Goal: Task Accomplishment & Management: Complete application form

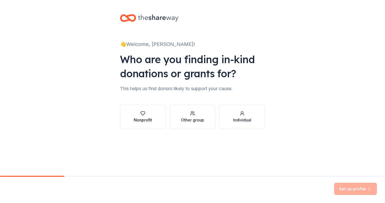
click at [149, 114] on div "button" at bounding box center [143, 113] width 18 height 5
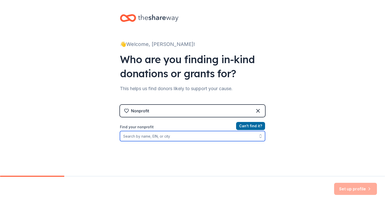
click at [159, 138] on input "Find your nonprofit" at bounding box center [192, 136] width 145 height 10
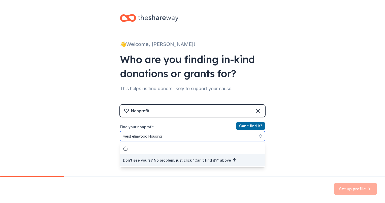
type input "west elmwood Housing"
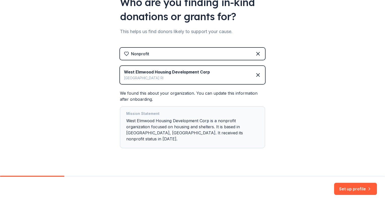
scroll to position [57, 0]
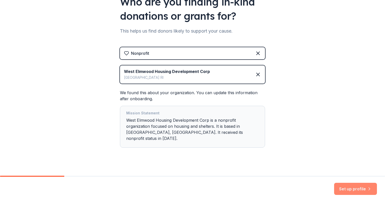
click at [345, 187] on button "Set up profile" at bounding box center [355, 189] width 43 height 12
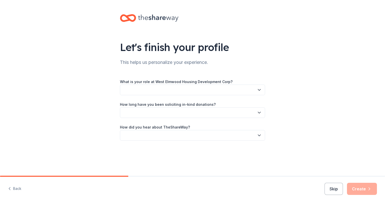
click at [183, 88] on button "button" at bounding box center [192, 89] width 145 height 11
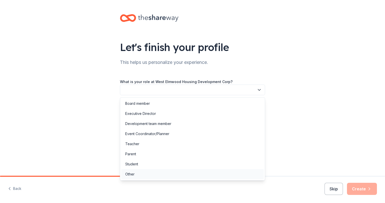
click at [145, 174] on div "Other" at bounding box center [192, 174] width 143 height 10
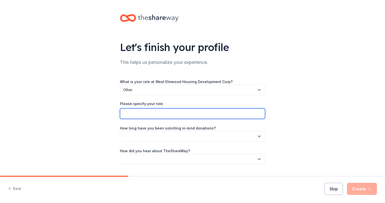
click at [152, 112] on input "Please specify your role:" at bounding box center [192, 113] width 145 height 11
type input "Program Director"
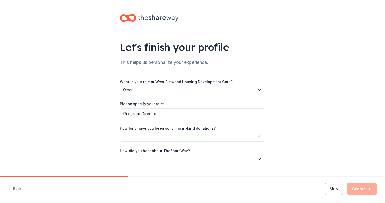
click at [162, 137] on button "button" at bounding box center [192, 136] width 145 height 11
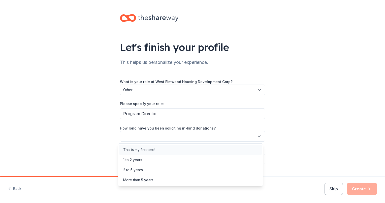
click at [162, 150] on div "This is my first time!" at bounding box center [190, 149] width 143 height 10
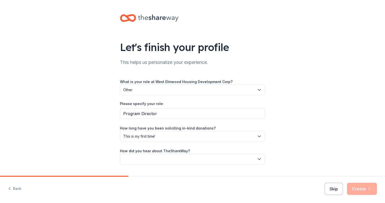
click at [96, 151] on div "Let's finish your profile This helps us personalize your experience. What is yo…" at bounding box center [192, 94] width 385 height 188
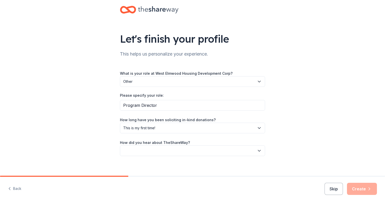
scroll to position [13, 0]
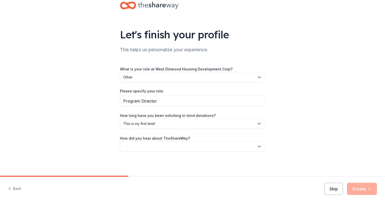
click at [155, 148] on button "button" at bounding box center [192, 146] width 145 height 11
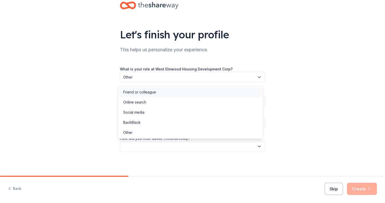
click at [173, 94] on div "Friend or colleague" at bounding box center [190, 92] width 143 height 10
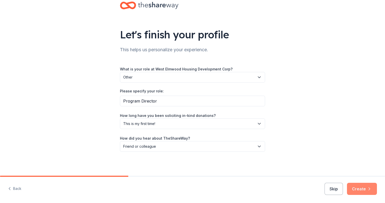
click at [366, 189] on button "Create" at bounding box center [362, 189] width 30 height 12
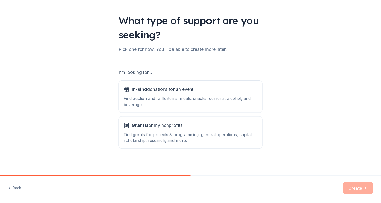
scroll to position [28, 0]
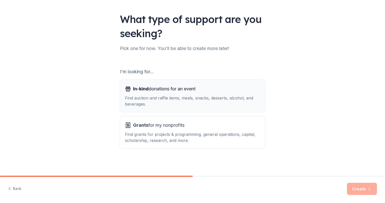
click at [145, 101] on div "Find auction and raffle items, meals, snacks, desserts, alcohol, and beverages." at bounding box center [192, 101] width 135 height 12
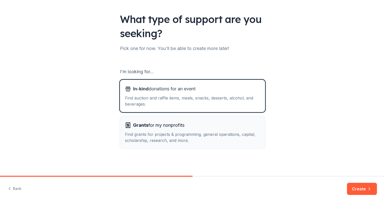
click at [144, 128] on span "Grants for my nonprofits" at bounding box center [158, 125] width 51 height 8
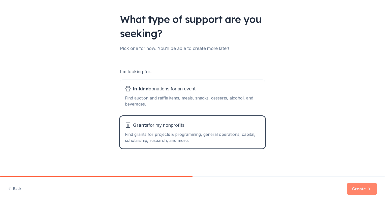
click at [356, 190] on button "Create" at bounding box center [362, 189] width 30 height 12
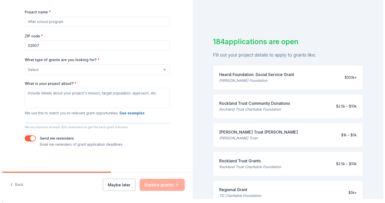
scroll to position [6, 0]
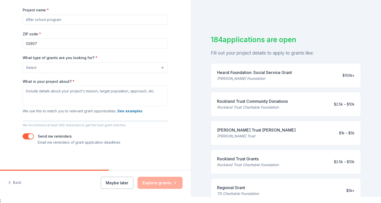
click at [121, 65] on button "Select" at bounding box center [95, 67] width 145 height 11
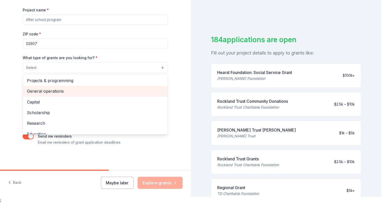
click at [83, 90] on span "General operations" at bounding box center [95, 91] width 137 height 7
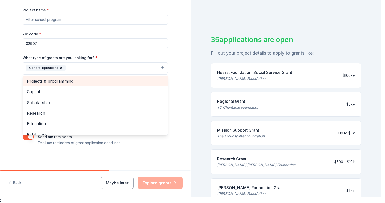
click at [89, 79] on span "Projects & programming" at bounding box center [95, 81] width 137 height 7
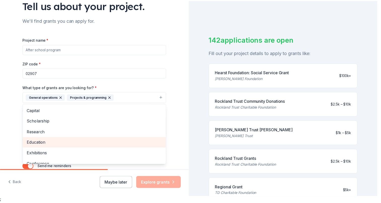
scroll to position [16, 0]
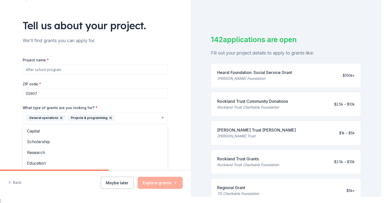
click at [9, 123] on div "Tell us about your project. We'll find grants you can apply for. Project name *…" at bounding box center [95, 99] width 191 height 242
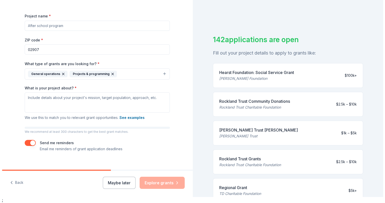
scroll to position [66, 0]
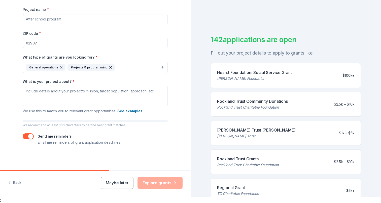
click at [140, 67] on button "General operations Projects & programming" at bounding box center [95, 67] width 145 height 11
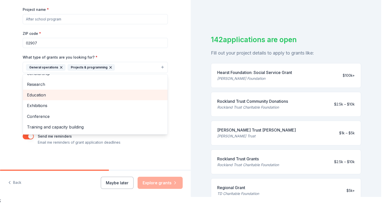
scroll to position [25, 0]
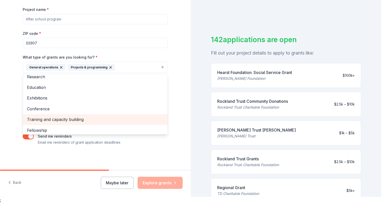
click at [101, 118] on span "Training and capacity building" at bounding box center [95, 119] width 137 height 7
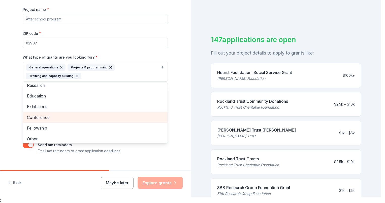
click at [101, 118] on span "Conference" at bounding box center [95, 117] width 137 height 7
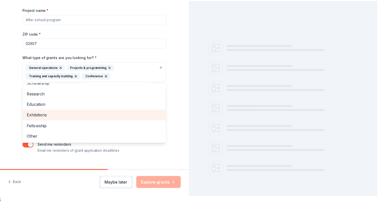
scroll to position [17, 0]
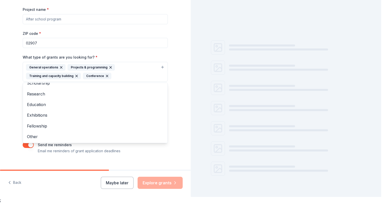
click at [9, 111] on div "Tell us about your project. We'll find grants you can apply for. Project name *…" at bounding box center [95, 53] width 191 height 250
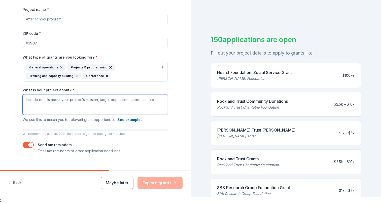
click at [58, 100] on textarea "What is your project about? *" at bounding box center [95, 104] width 145 height 20
paste textarea "The Health Equity Zone (HEZ) is an innovative, place-based approach that brings…"
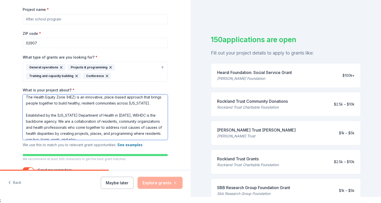
scroll to position [0, 0]
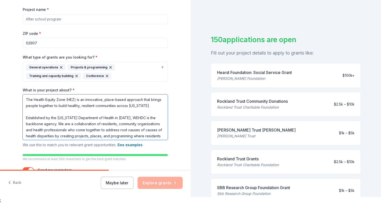
drag, startPoint x: 77, startPoint y: 96, endPoint x: 10, endPoint y: 95, distance: 67.6
click at [10, 95] on div "Tell us about your project. We'll find grants you can apply for. Project name *…" at bounding box center [95, 65] width 191 height 275
click at [112, 103] on textarea "Is an innovative, place-based approach that brings people together to build hea…" at bounding box center [95, 116] width 145 height 45
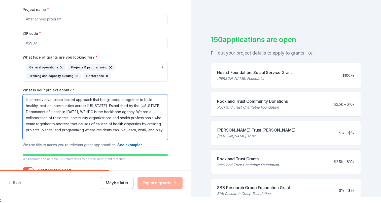
drag, startPoint x: 141, startPoint y: 112, endPoint x: 111, endPoint y: 106, distance: 30.9
click at [111, 106] on textarea "Is an innovative, place-based approach that brings people together to build hea…" at bounding box center [95, 116] width 145 height 45
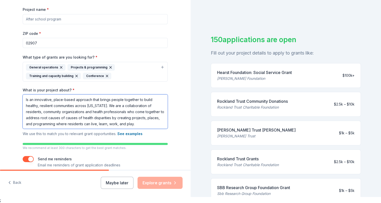
click at [157, 124] on textarea "Is an innovative, place-based approach that brings people together to build hea…" at bounding box center [95, 111] width 145 height 34
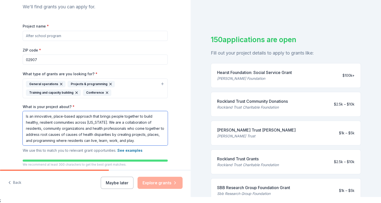
scroll to position [41, 0]
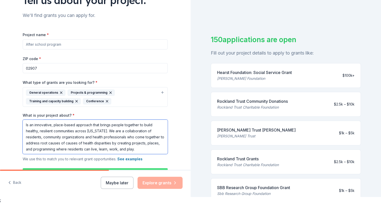
paste textarea "We are a mobilized community creating vibrant and resilient neighborhoods where…"
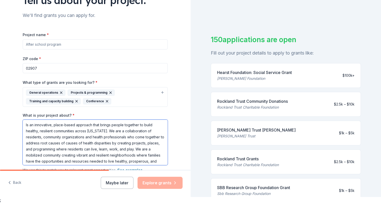
scroll to position [4, 0]
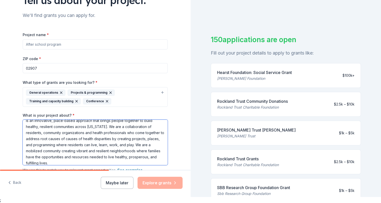
paste textarea "We create and invest in equitable and innovative solutions to help families in …"
type textarea "Is an innovative, place-based approach that brings people together to build hea…"
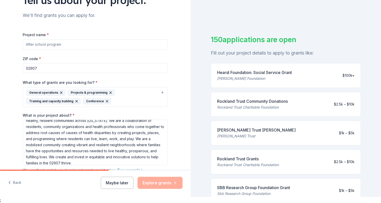
click at [180, 155] on div "Tell us about your project. We'll find grants you can apply for. Project name *…" at bounding box center [95, 90] width 191 height 275
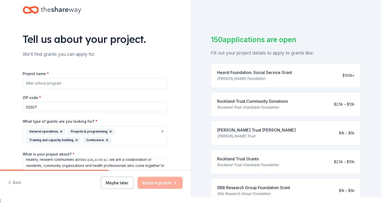
scroll to position [0, 0]
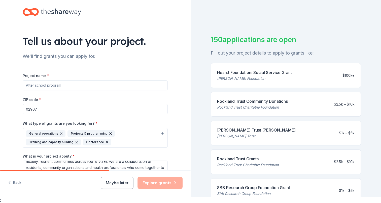
click at [66, 89] on input "Project name *" at bounding box center [95, 85] width 145 height 10
click at [162, 69] on div "Project name * ZIP code * 02907 What type of grants are you looking for? * Gene…" at bounding box center [95, 154] width 145 height 181
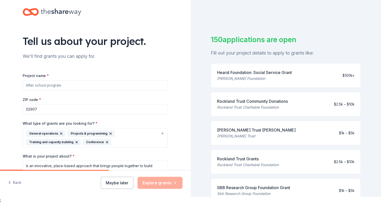
click at [43, 85] on input "Project name *" at bounding box center [95, 85] width 145 height 10
paste input "West End Health & Community Wellness Initiative"
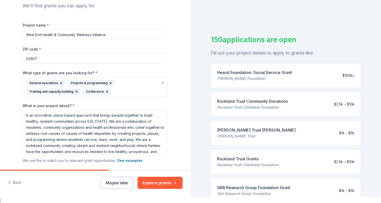
scroll to position [100, 0]
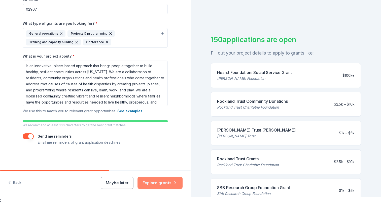
type input "West End Health & Community Wellness Initiative"
click at [163, 182] on button "Explore grants" at bounding box center [160, 182] width 45 height 12
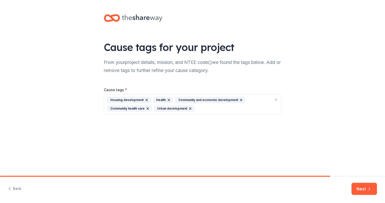
click at [316, 14] on div "Cause tags for your project From your project details, mission, and NTEE code w…" at bounding box center [192, 69] width 385 height 138
click at [363, 143] on div "Cause tags for your project From your project details, mission, and NTEE code w…" at bounding box center [192, 87] width 385 height 175
click at [200, 109] on div "Housing development Health Community and economic development Community health …" at bounding box center [189, 104] width 165 height 15
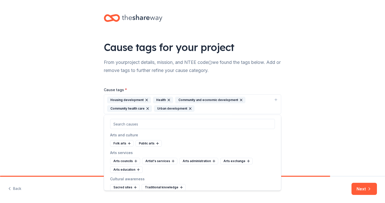
click at [189, 107] on icon "button" at bounding box center [190, 108] width 4 height 4
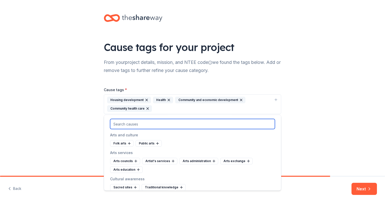
click at [180, 121] on input "text" at bounding box center [192, 124] width 165 height 10
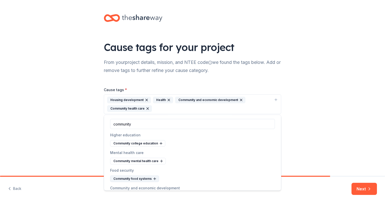
click at [149, 179] on div "Community food systems" at bounding box center [134, 178] width 49 height 7
click at [147, 109] on icon "button" at bounding box center [148, 108] width 4 height 4
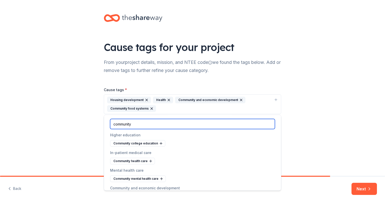
click at [156, 124] on input "community" at bounding box center [192, 124] width 165 height 10
type input "c"
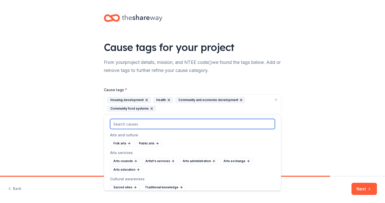
type input "p"
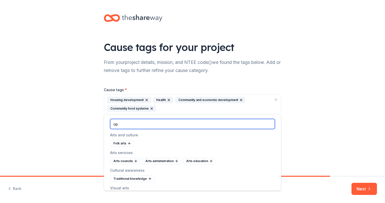
type input "o"
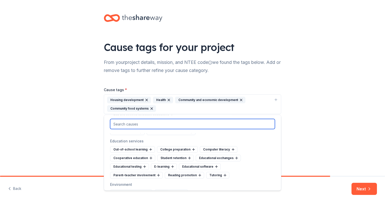
scroll to position [378, 0]
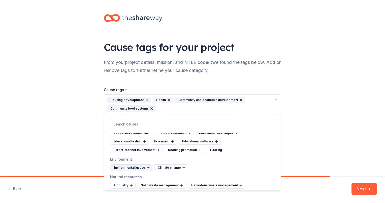
click at [139, 164] on div "Environmental justice" at bounding box center [131, 167] width 42 height 7
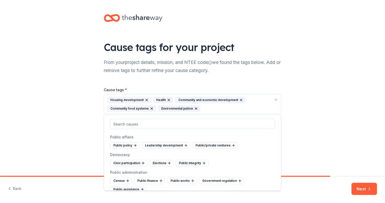
scroll to position [1387, 0]
